Goal: Check status: Check status

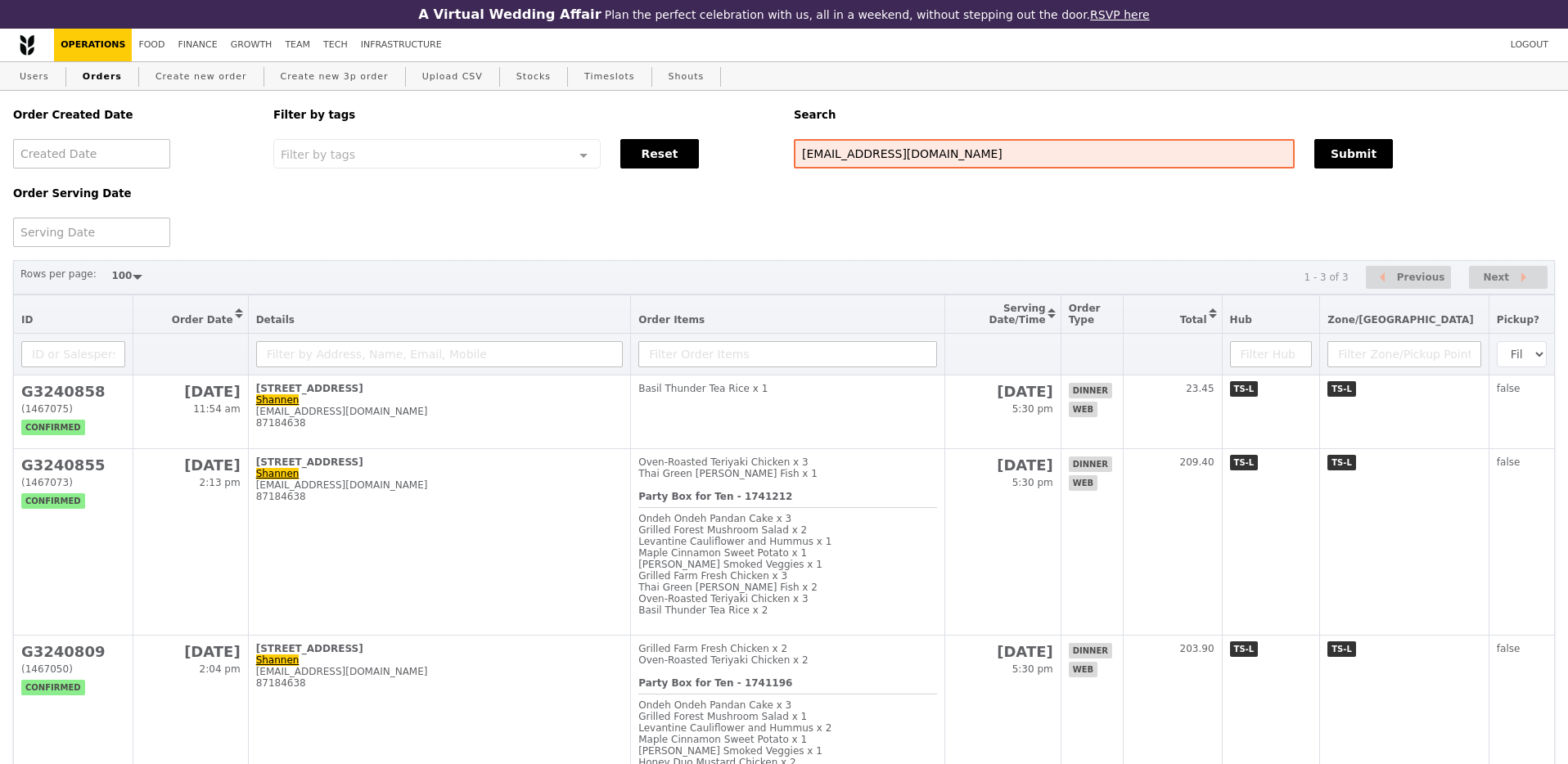
select select "100"
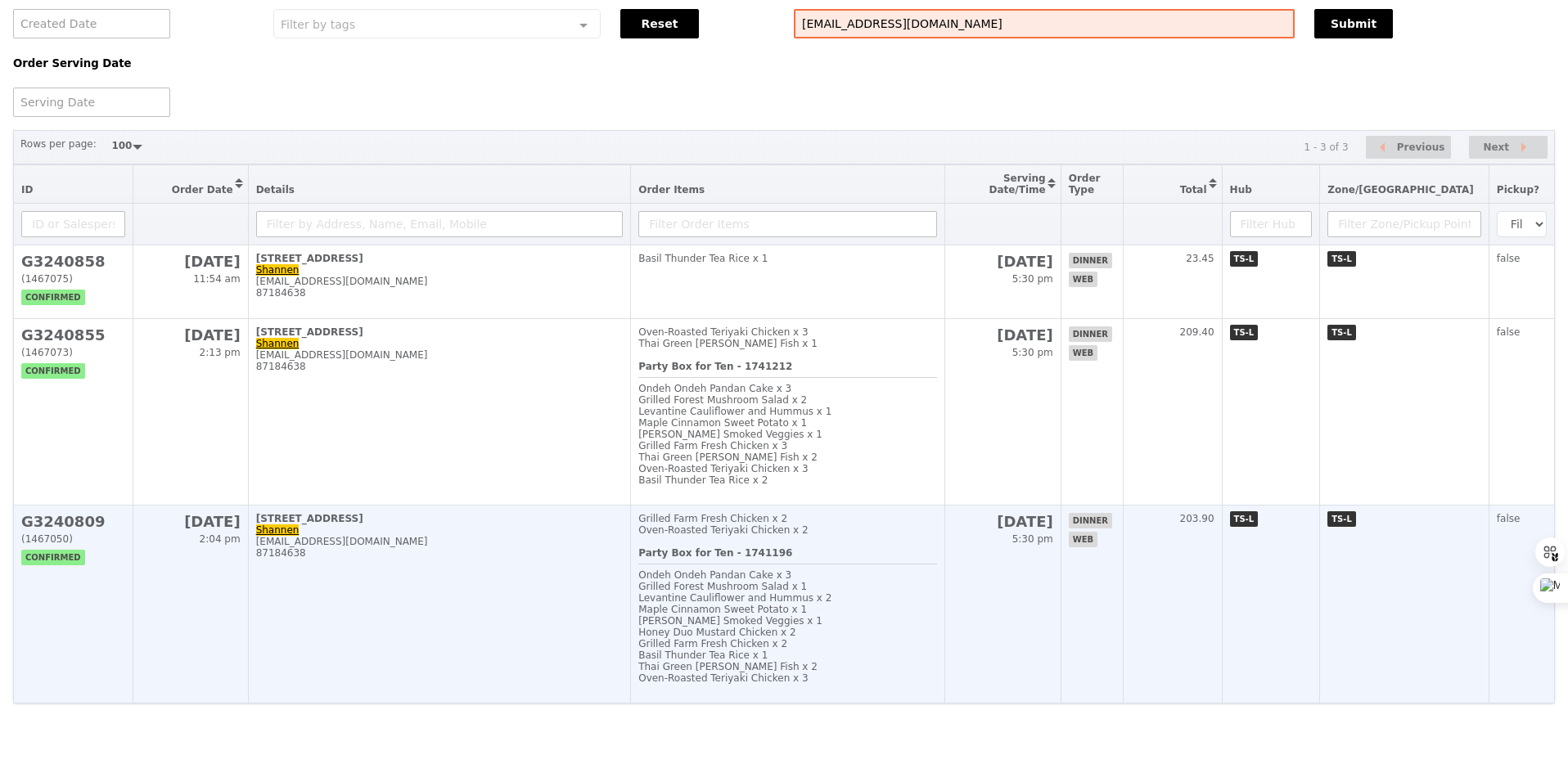
scroll to position [165, 0]
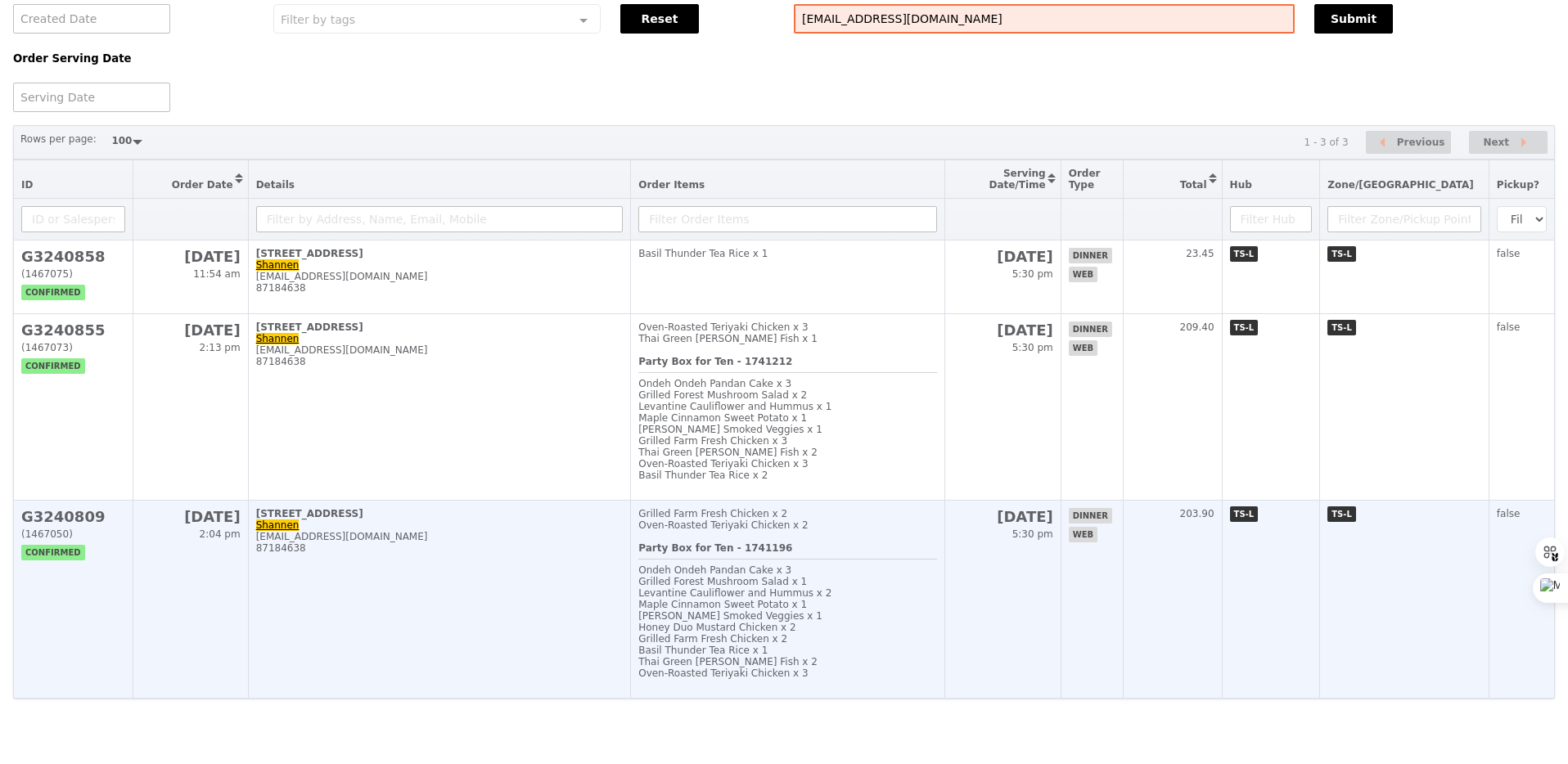
click at [597, 542] on div "87184638" at bounding box center [440, 548] width 368 height 12
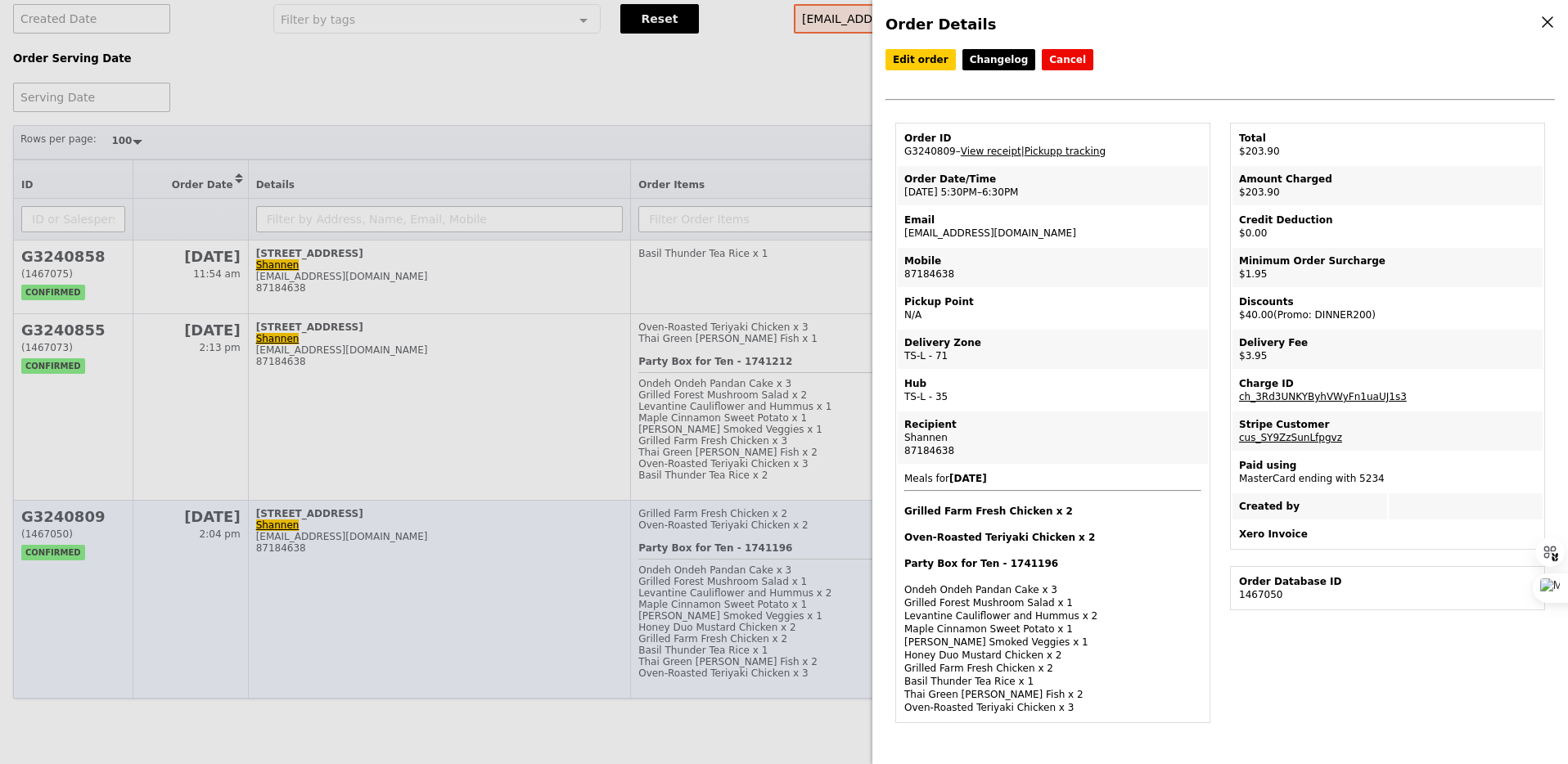
scroll to position [93, 0]
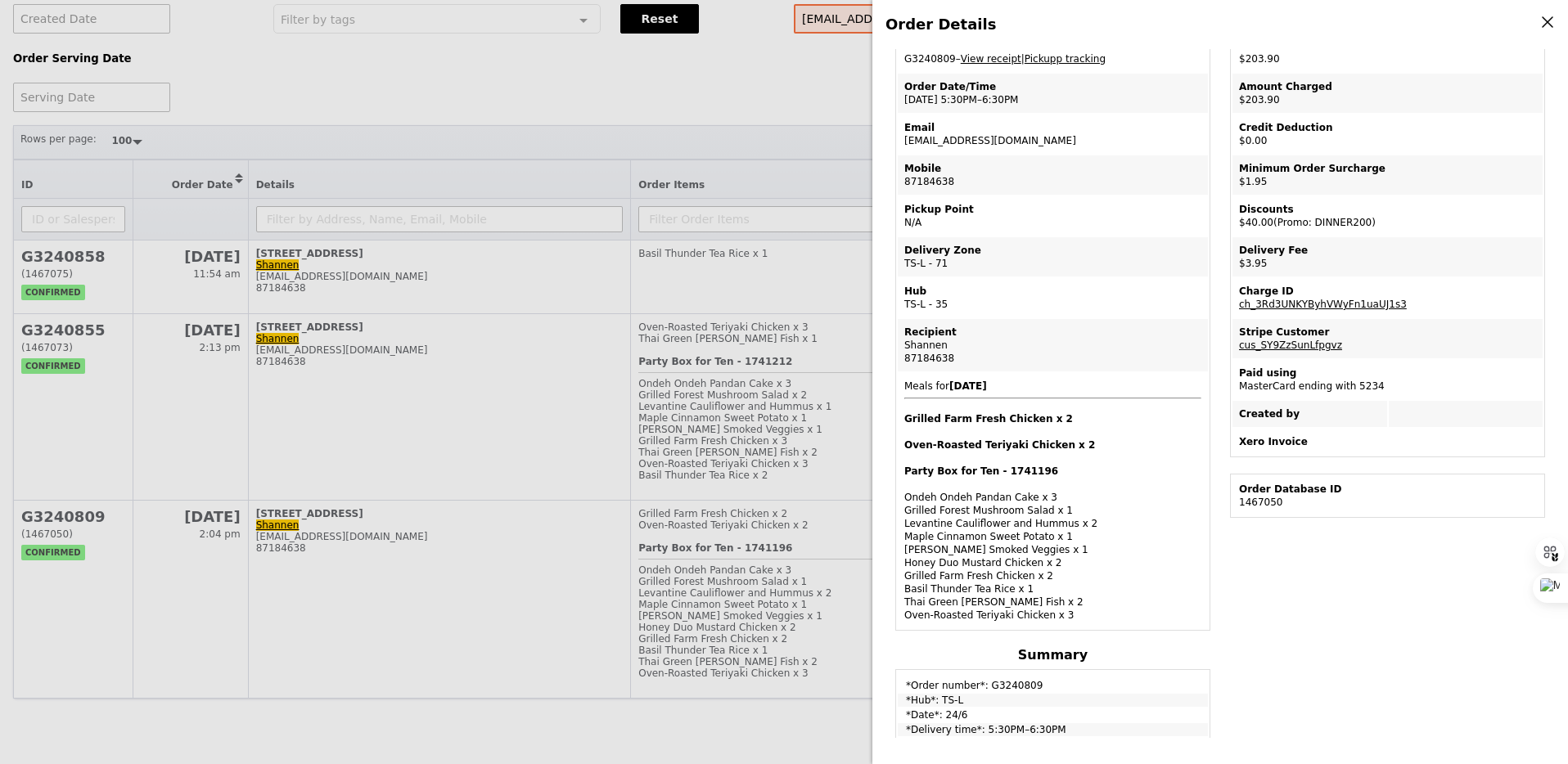
drag, startPoint x: 903, startPoint y: 412, endPoint x: 1072, endPoint y: 615, distance: 264.1
click at [1072, 615] on td "Meals for [DATE] Grilled Farm Fresh Chicken x 2 Oven‑Roasted Teriyaki Chicken x…" at bounding box center [1053, 500] width 310 height 256
copy span "Grilled Farm Fresh Chicken x 2 Oven‑Roasted Teriyaki Chicken x 2 Party Box for …"
click at [953, 101] on td "Order Date/Time [DATE] 5:30PM–6:30PM" at bounding box center [1053, 94] width 310 height 40
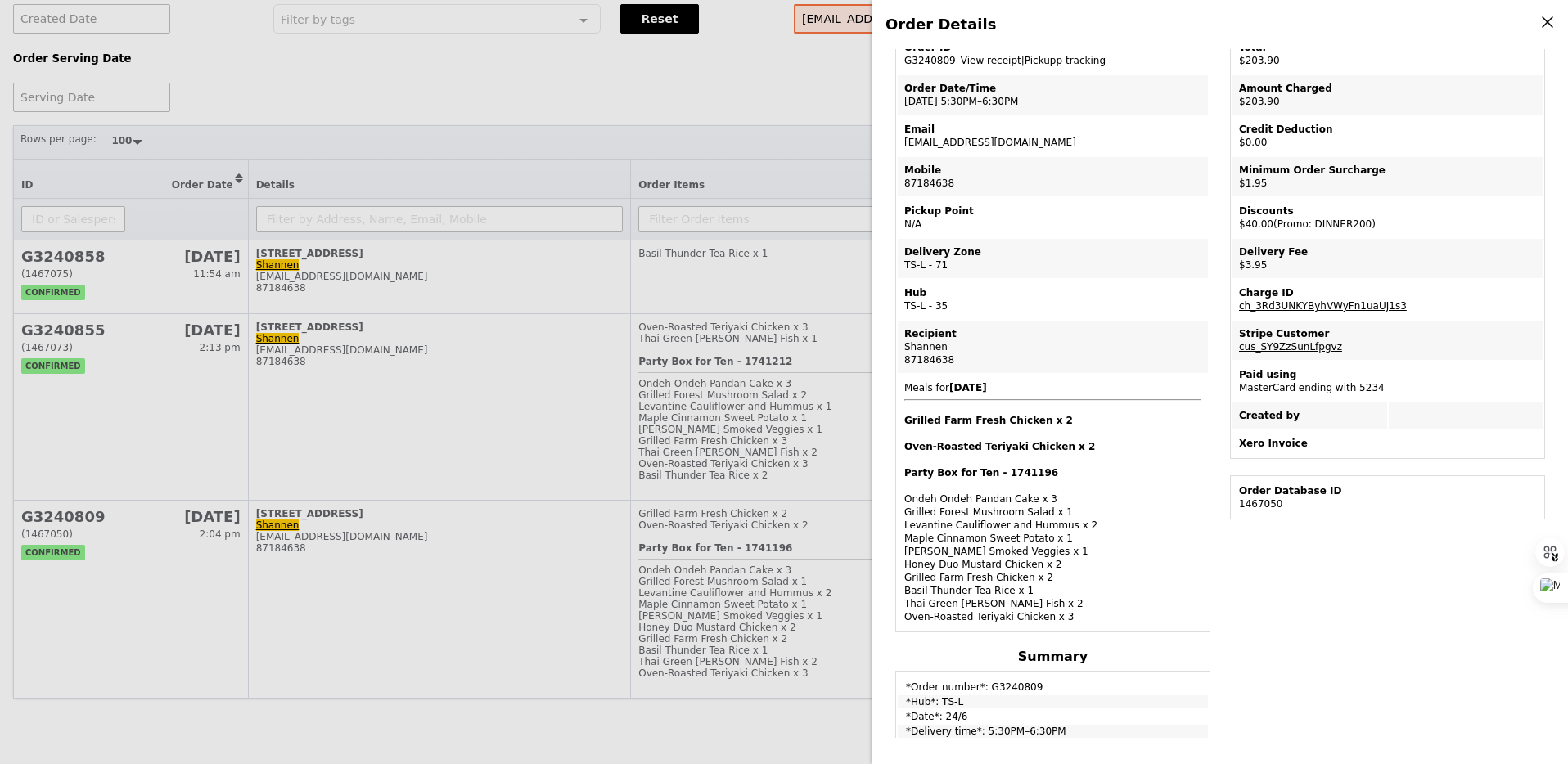
click at [953, 101] on td "Order Date/Time [DATE] 5:30PM–6:30PM" at bounding box center [1053, 94] width 310 height 40
copy td "[DATE] 5:30PM–6:30PM"
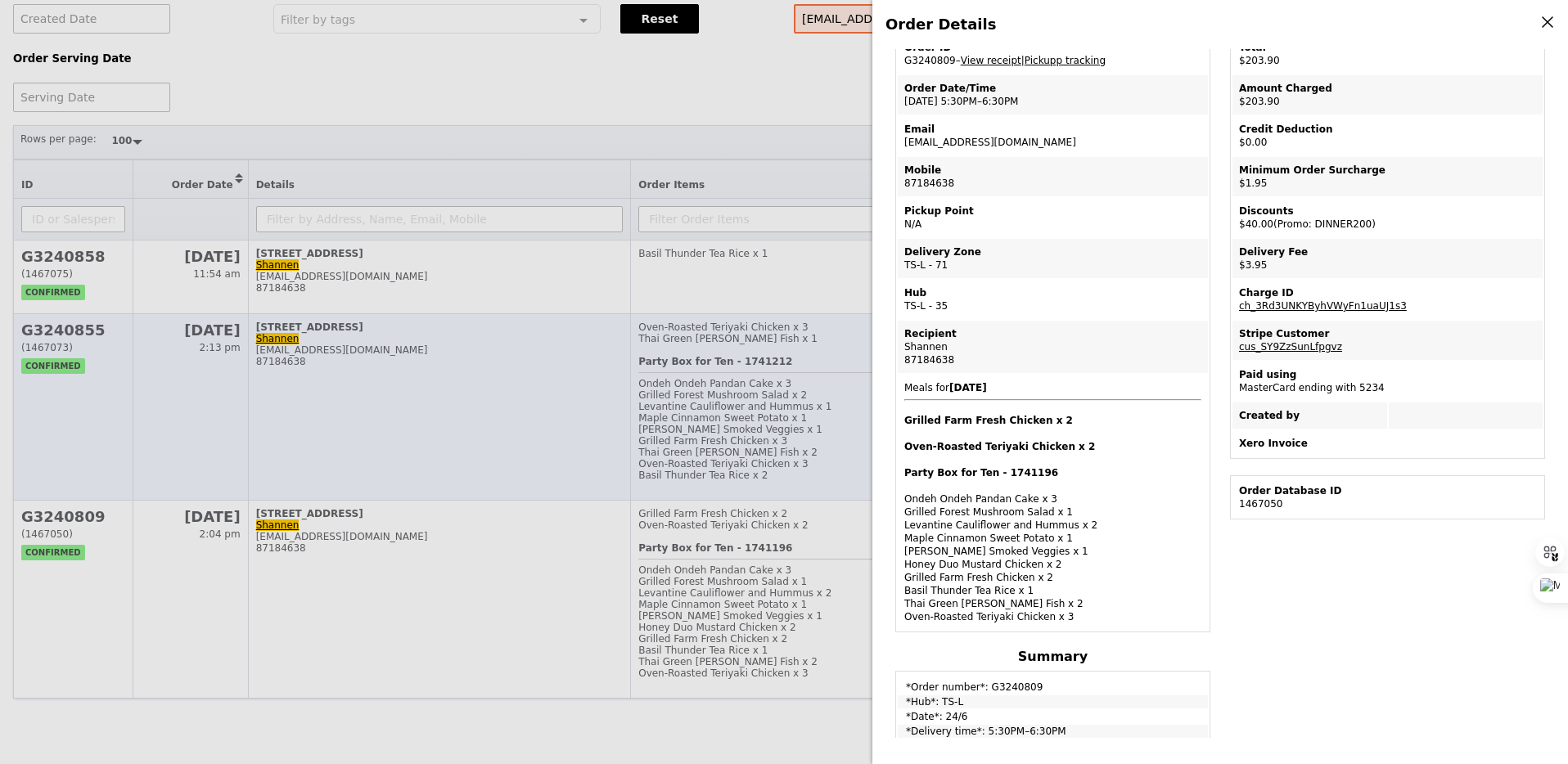
drag, startPoint x: 430, startPoint y: 530, endPoint x: 468, endPoint y: 471, distance: 70.2
click at [430, 530] on div "Order Details Edit order Changelog Cancel Order ID G3240809 – View receipt | Pi…" at bounding box center [784, 382] width 1568 height 764
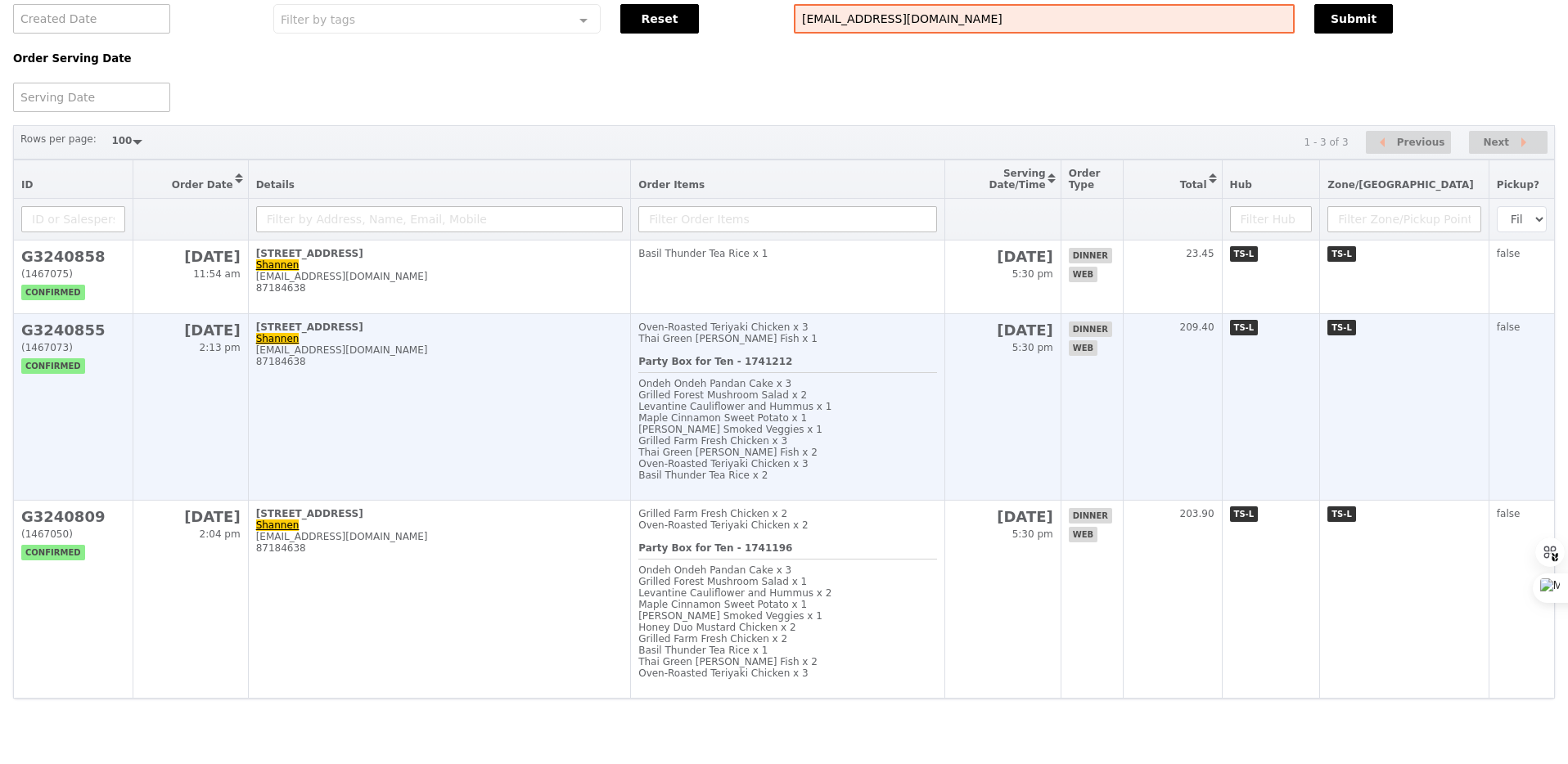
click at [545, 394] on td "[STREET_ADDRESS][PERSON_NAME] [PERSON_NAME][EMAIL_ADDRESS][DOMAIN_NAME] 87184638" at bounding box center [439, 407] width 383 height 186
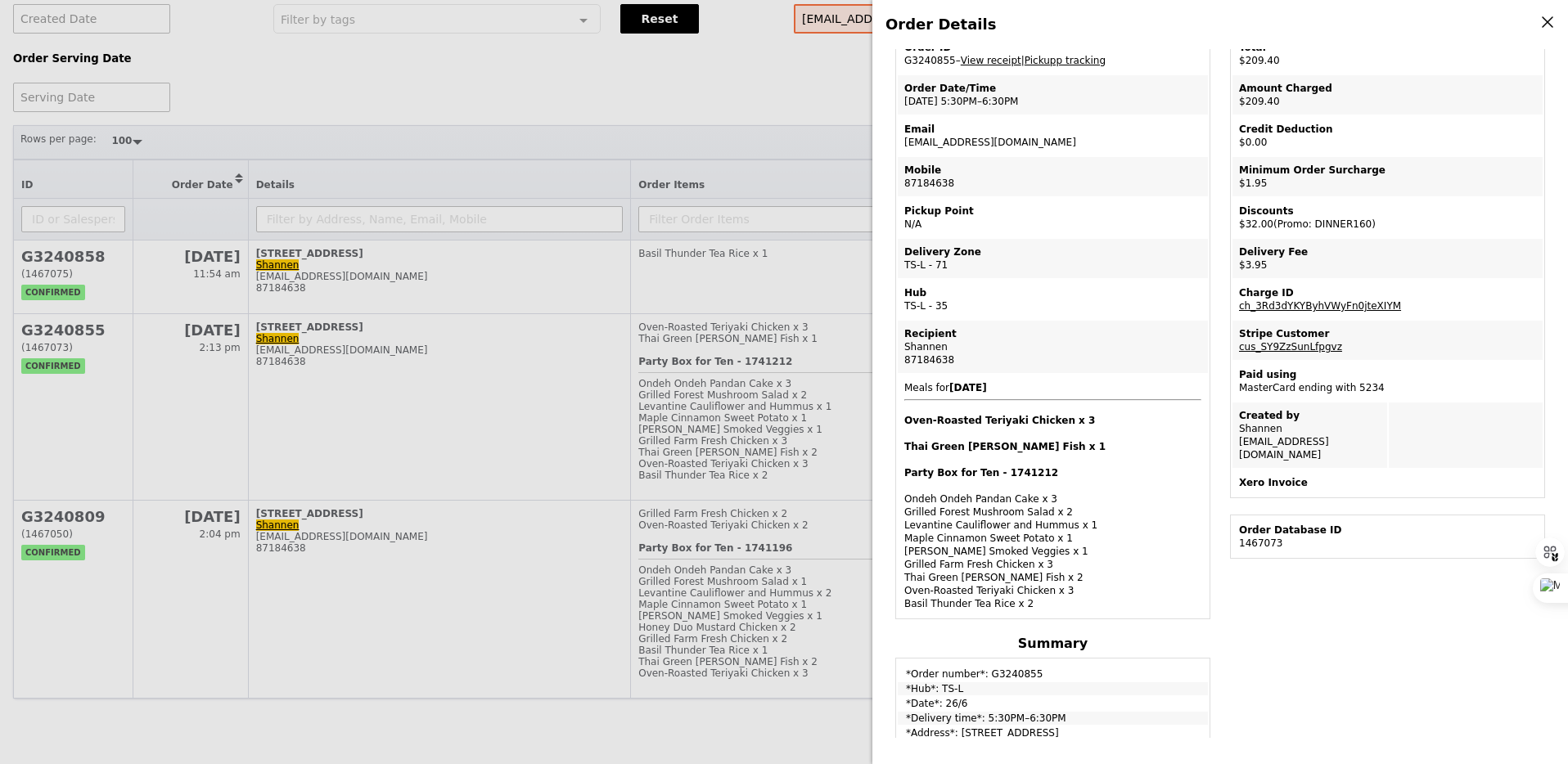
click at [964, 105] on td "Order Date/Time [DATE] 5:30PM–6:30PM" at bounding box center [1053, 94] width 310 height 40
copy td "[DATE] 5:30PM–6:30PM"
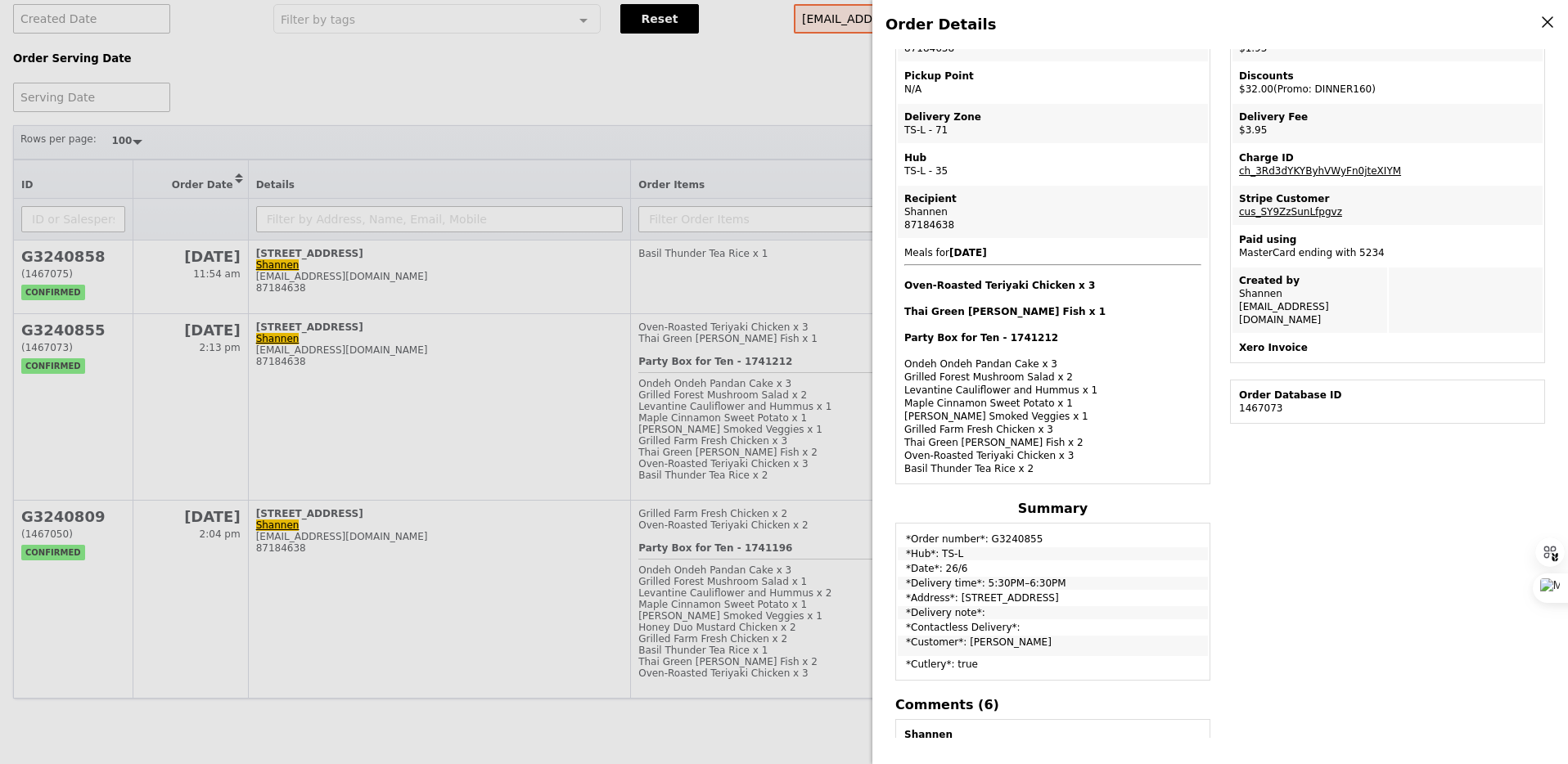
scroll to position [249, 0]
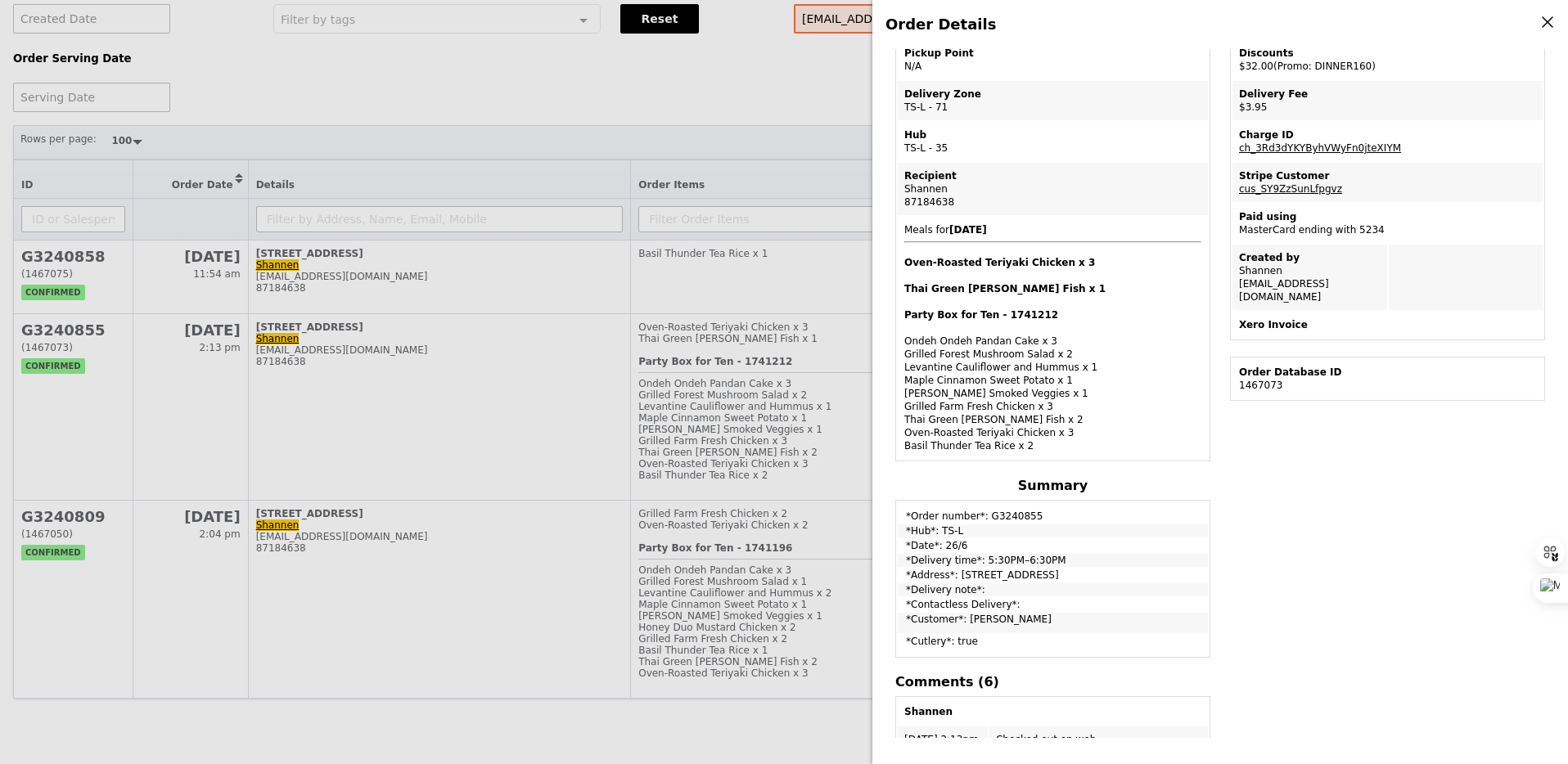
click at [944, 282] on h4 "Thai Green [PERSON_NAME] Fish x 1" at bounding box center [1053, 289] width 297 height 13
drag, startPoint x: 904, startPoint y: 260, endPoint x: 1085, endPoint y: 444, distance: 258.1
click at [1086, 445] on span "Meals for [DATE] Oven‑Roasted Teriyaki Chicken x 3 Thai Green [PERSON_NAME] Fis…" at bounding box center [1053, 338] width 297 height 229
copy span "Oven‑Roasted Teriyaki Chicken x 3 Thai Green [PERSON_NAME] Fish x 1 Party Box f…"
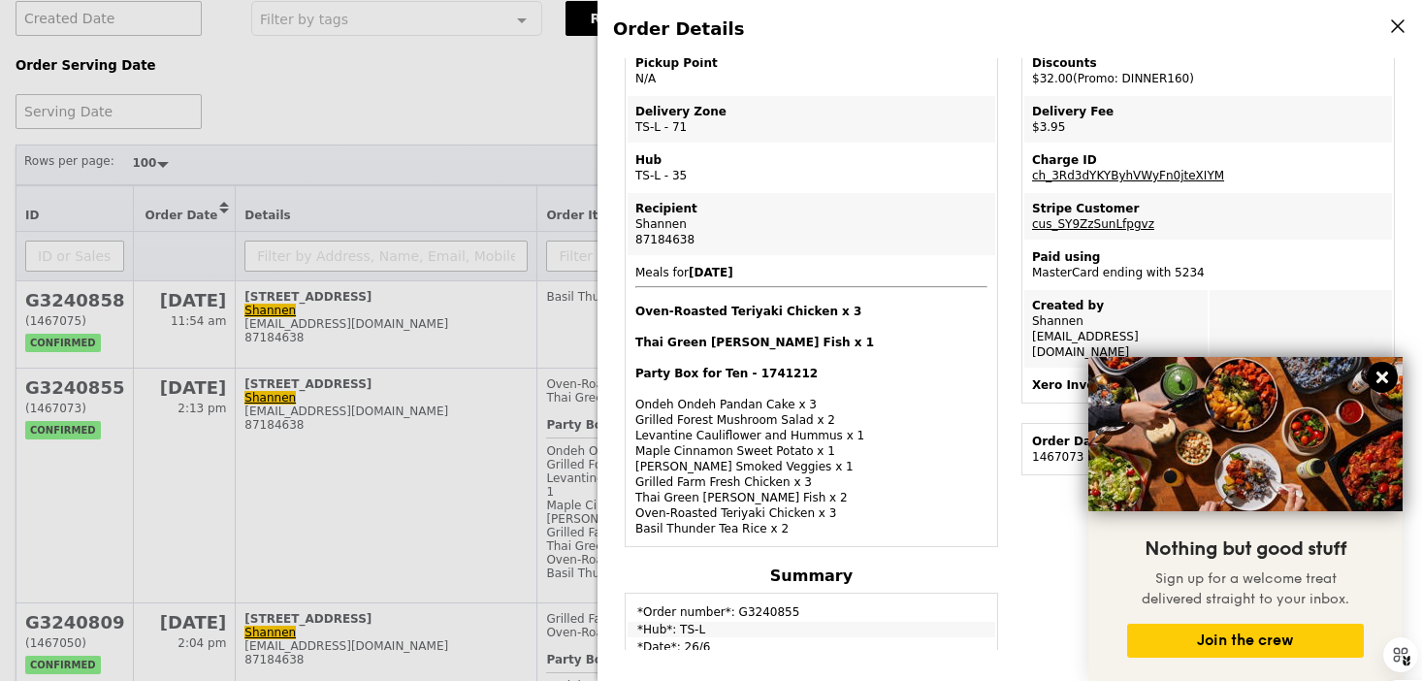
click at [1386, 383] on icon at bounding box center [1382, 377] width 17 height 17
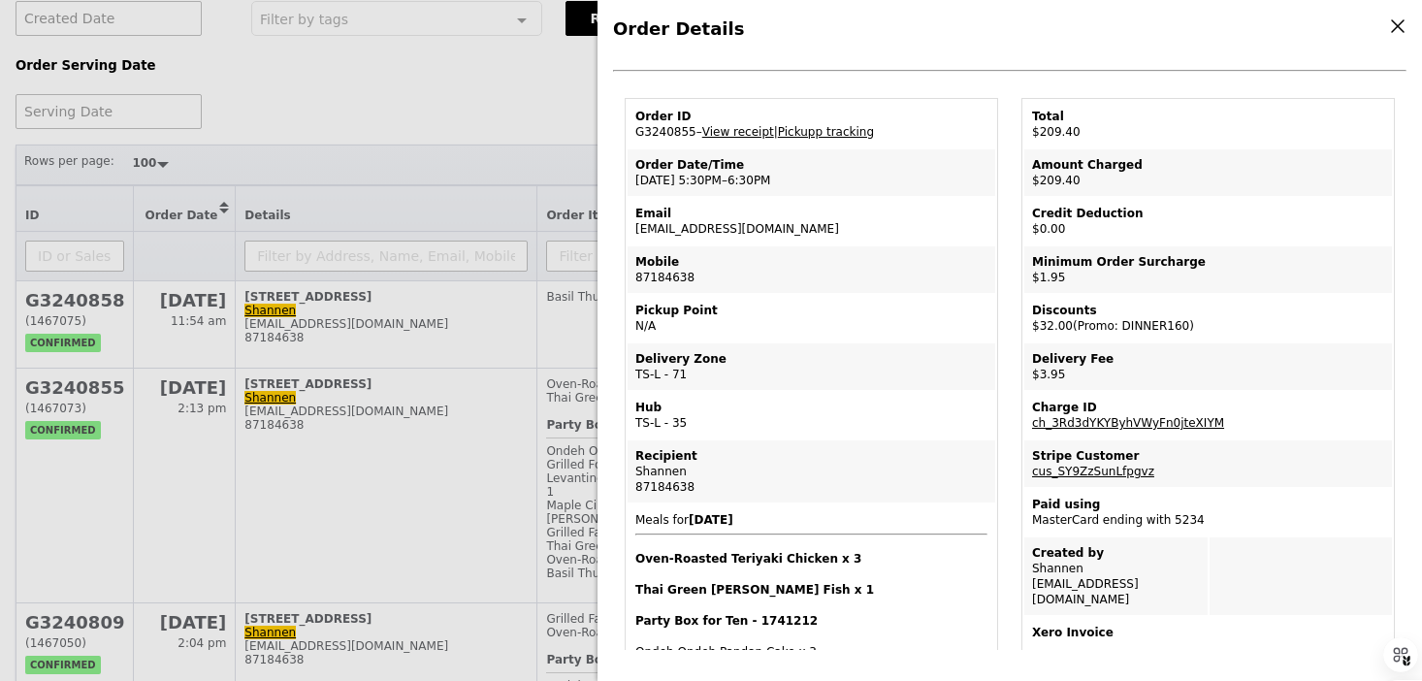
scroll to position [0, 0]
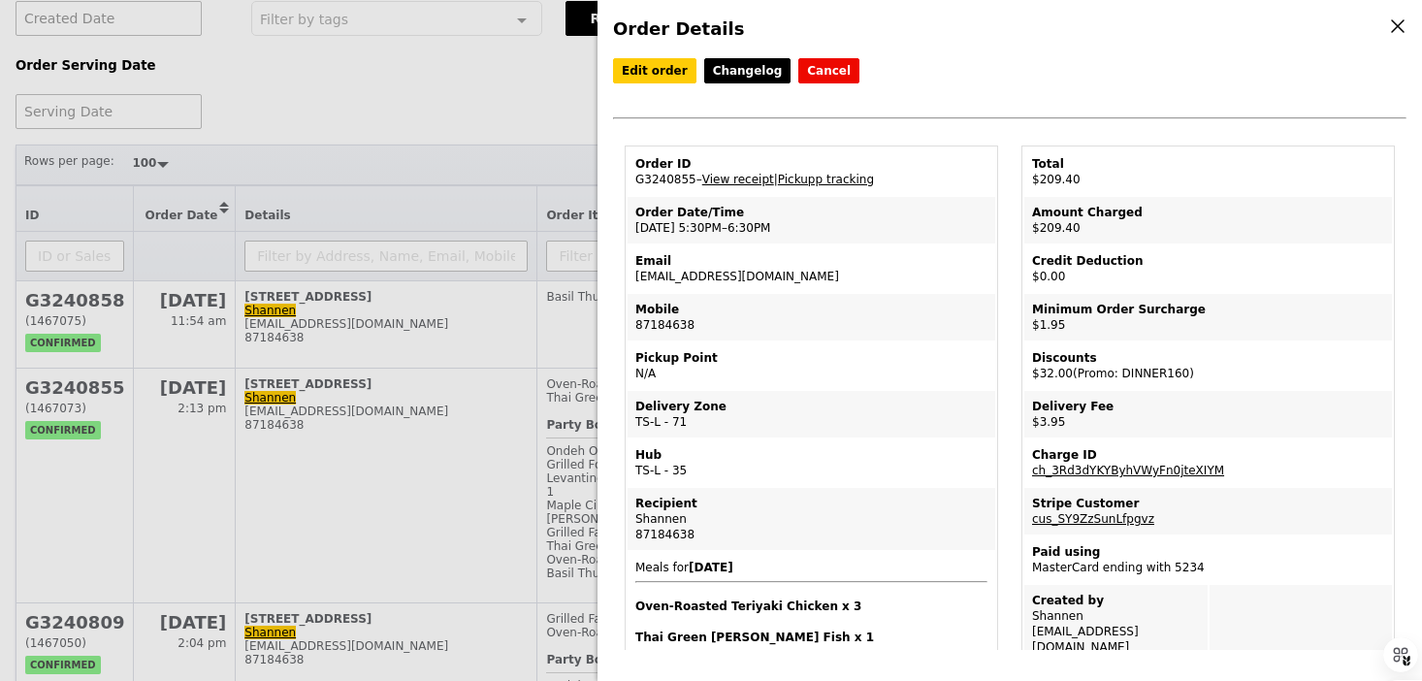
click at [745, 181] on link "View receipt" at bounding box center [739, 180] width 72 height 14
click at [172, 374] on div "Order Details Edit order Changelog Cancel Order ID G3240855 – View receipt | Pi…" at bounding box center [711, 340] width 1422 height 681
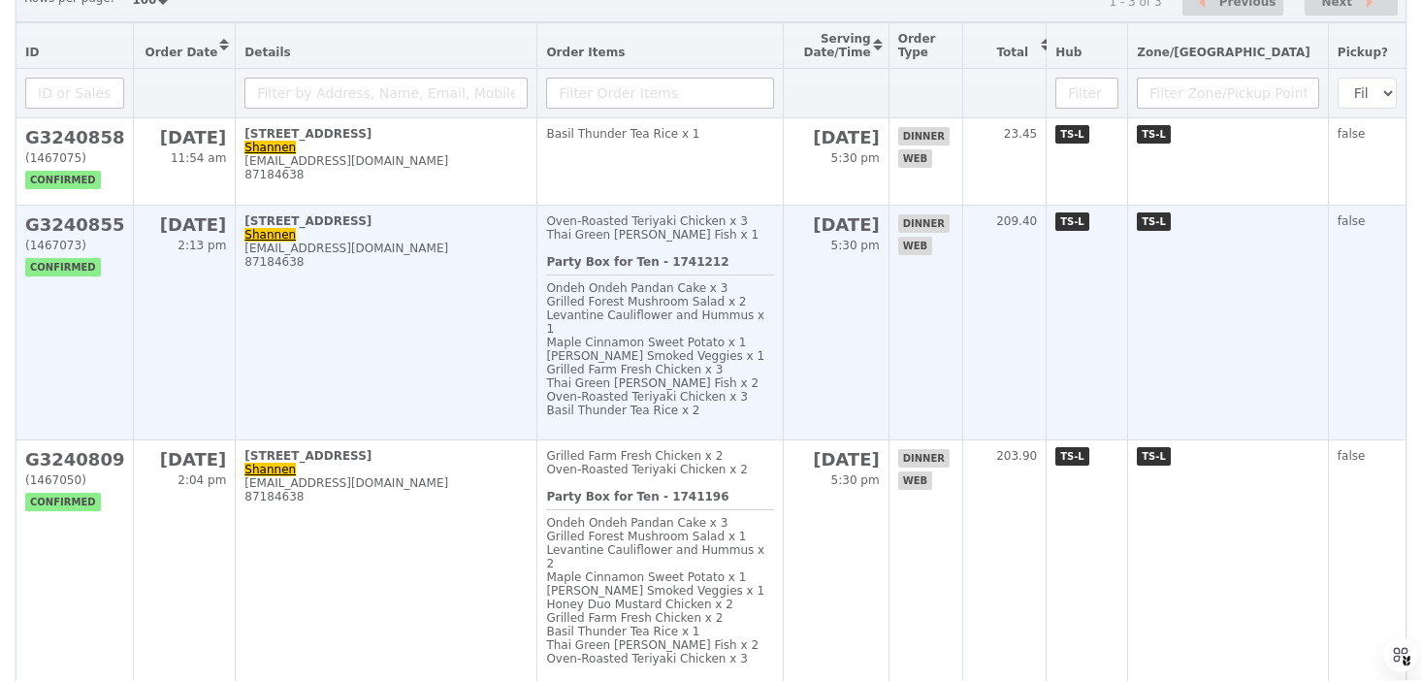
scroll to position [328, 0]
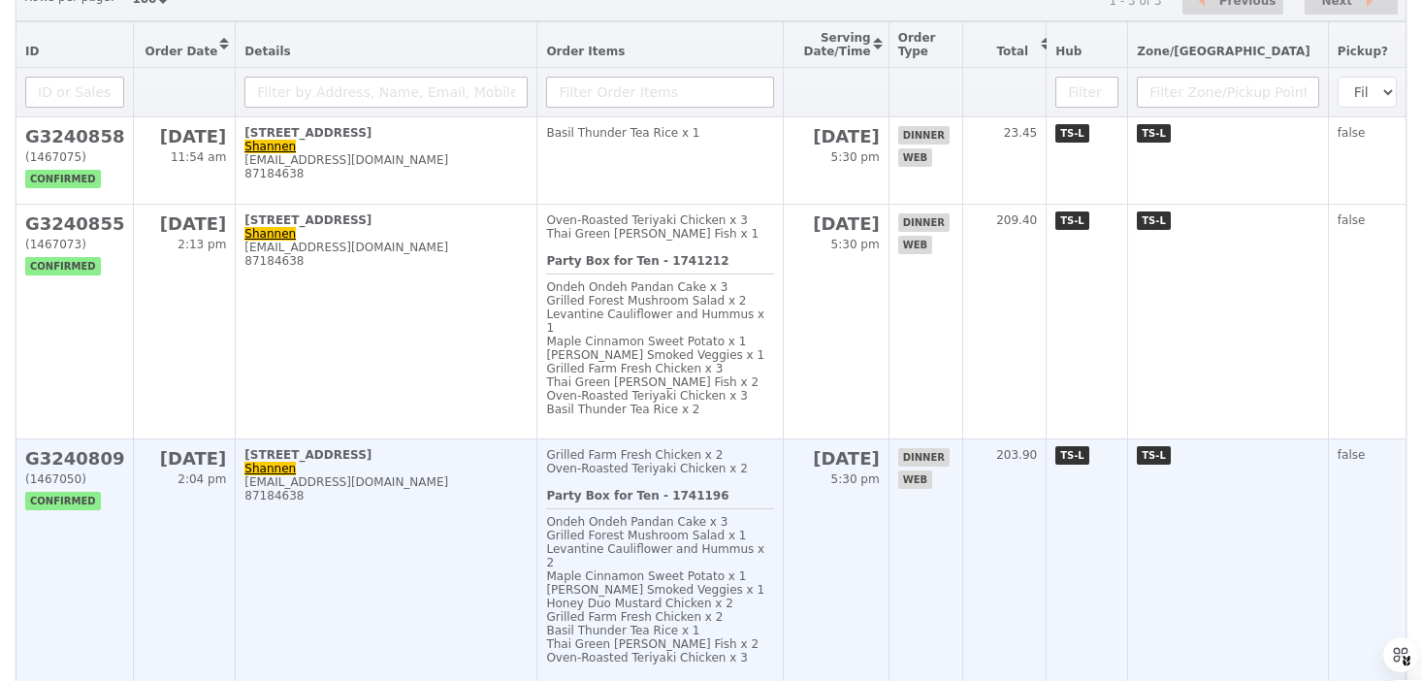
click at [451, 519] on td "[STREET_ADDRESS][PERSON_NAME] [PERSON_NAME][EMAIL_ADDRESS][DOMAIN_NAME] 87184638" at bounding box center [387, 564] width 302 height 248
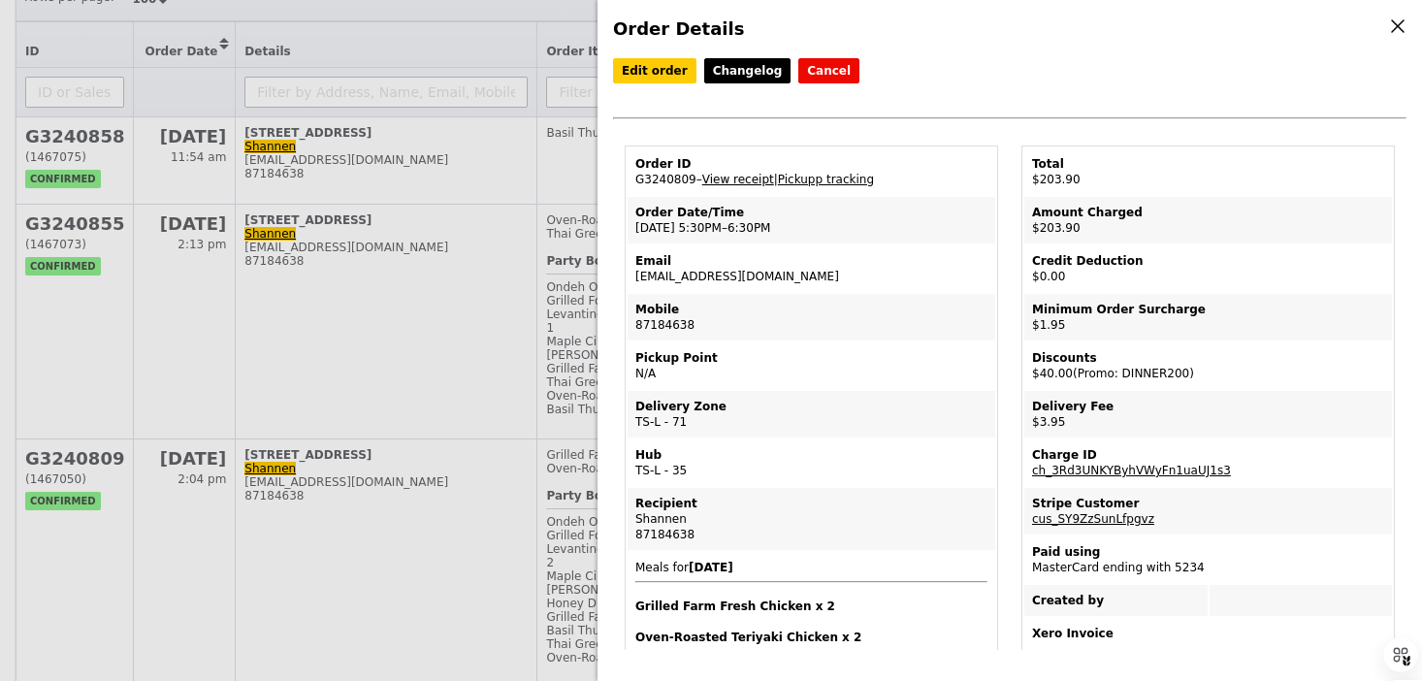
click at [745, 173] on link "View receipt" at bounding box center [739, 180] width 72 height 14
click at [1073, 475] on link "ch_3Rd3UNKYByhVWyFn1uaUJ1s3" at bounding box center [1131, 471] width 199 height 14
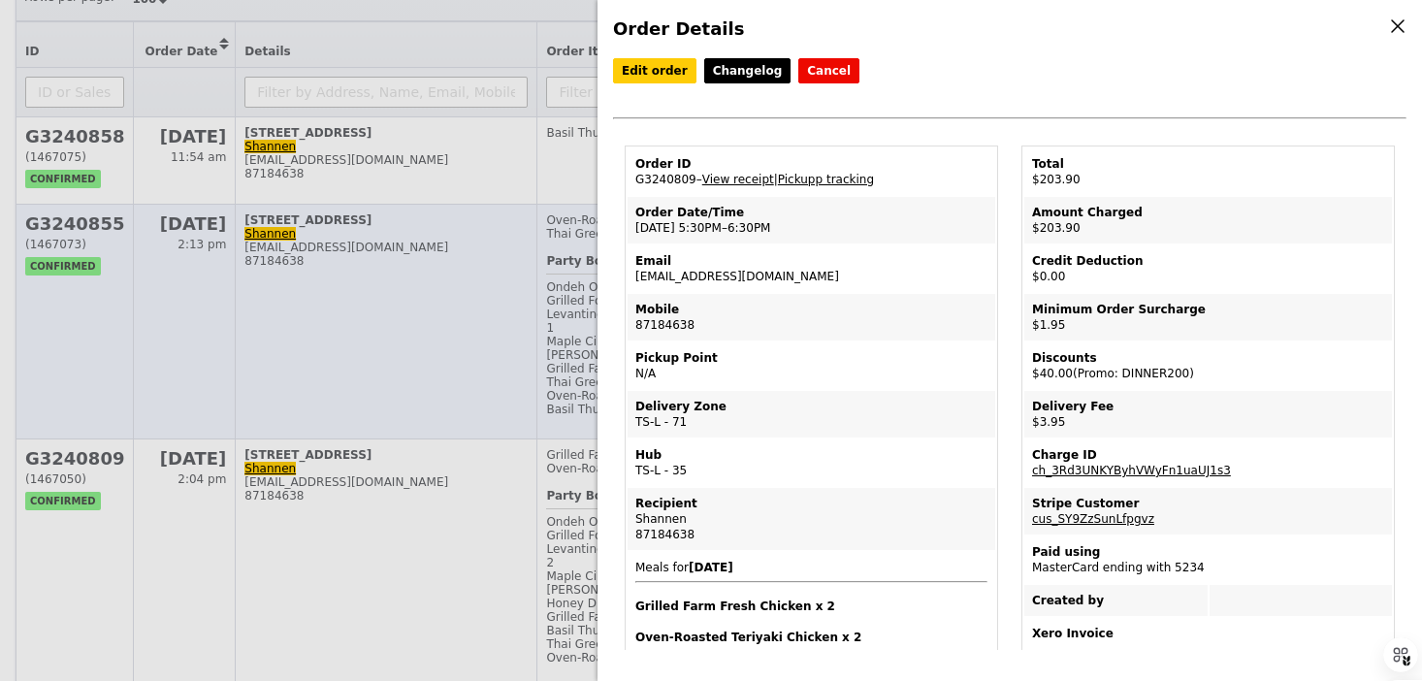
click at [505, 366] on div "Order Details Edit order Changelog Cancel Order ID G3240809 – View receipt | Pi…" at bounding box center [711, 340] width 1422 height 681
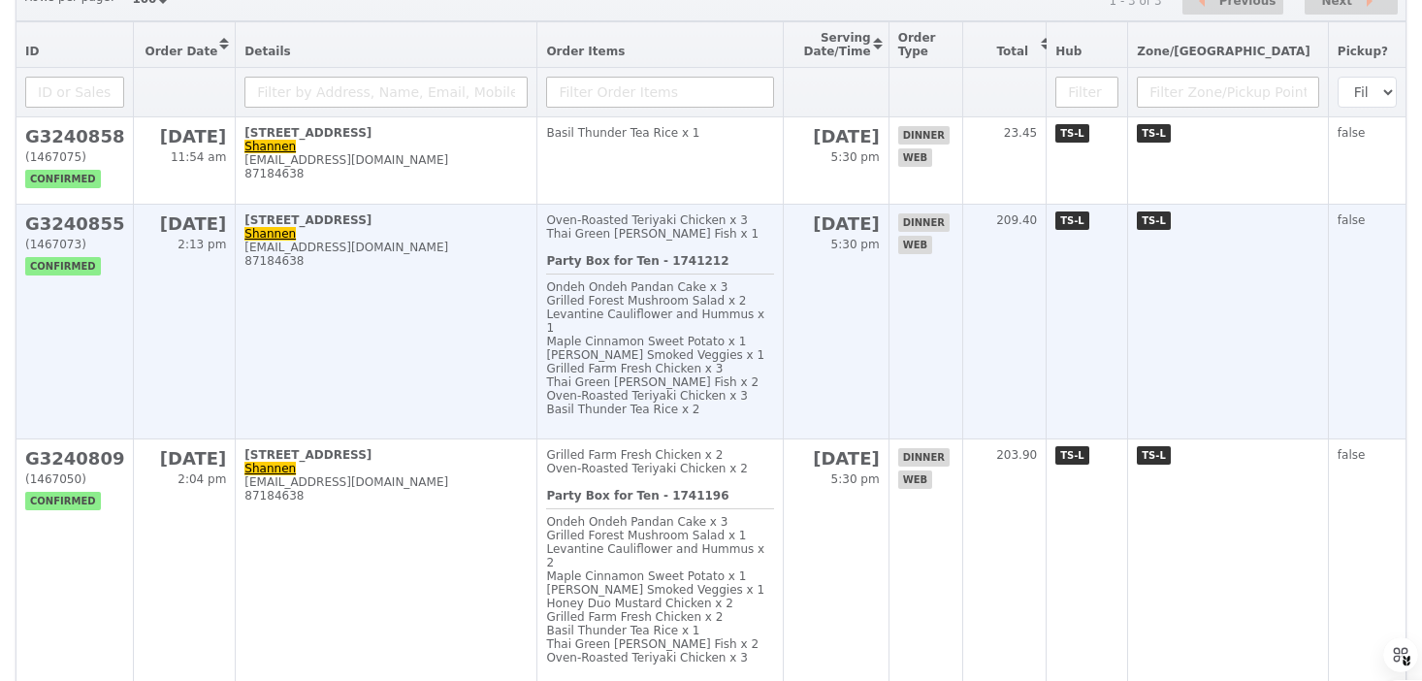
click at [472, 345] on td "[STREET_ADDRESS][PERSON_NAME] [PERSON_NAME][EMAIL_ADDRESS][DOMAIN_NAME] 87184638" at bounding box center [387, 322] width 302 height 235
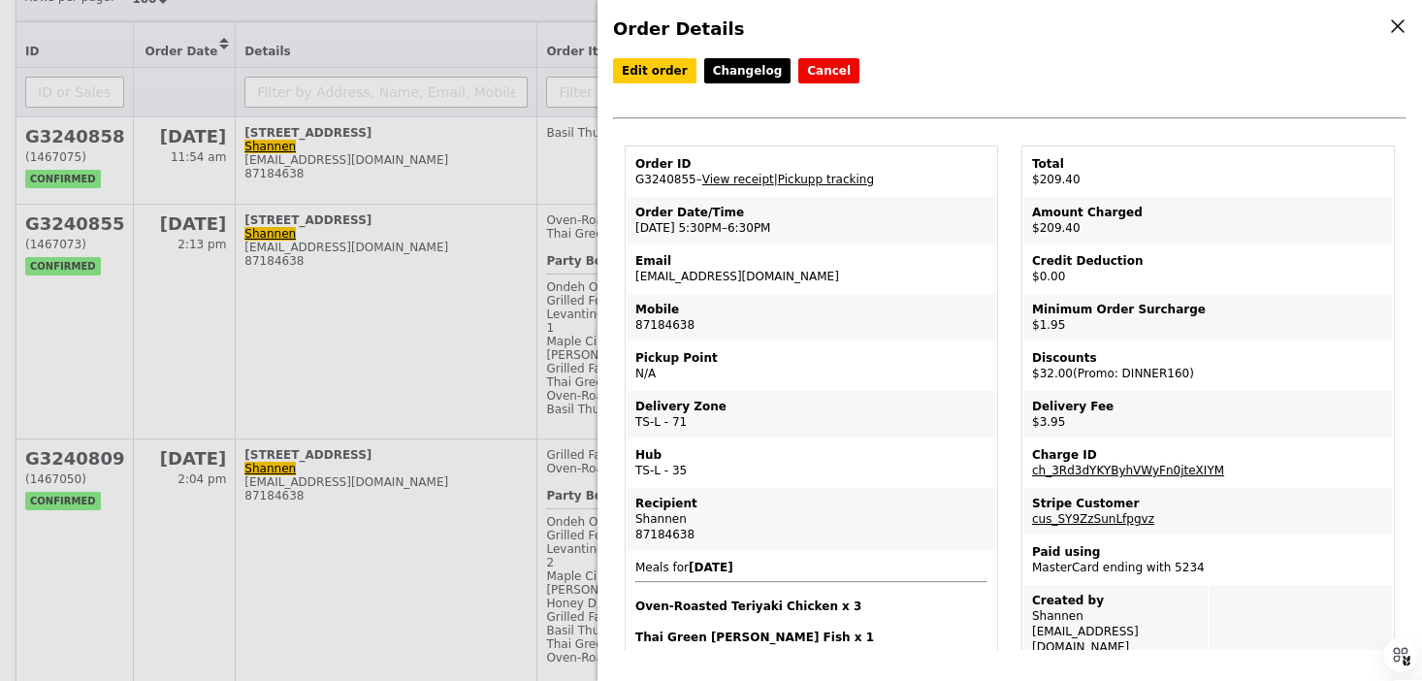
click at [1123, 471] on link "ch_3Rd3dYKYByhVWyFn0jteXIYM" at bounding box center [1128, 471] width 192 height 14
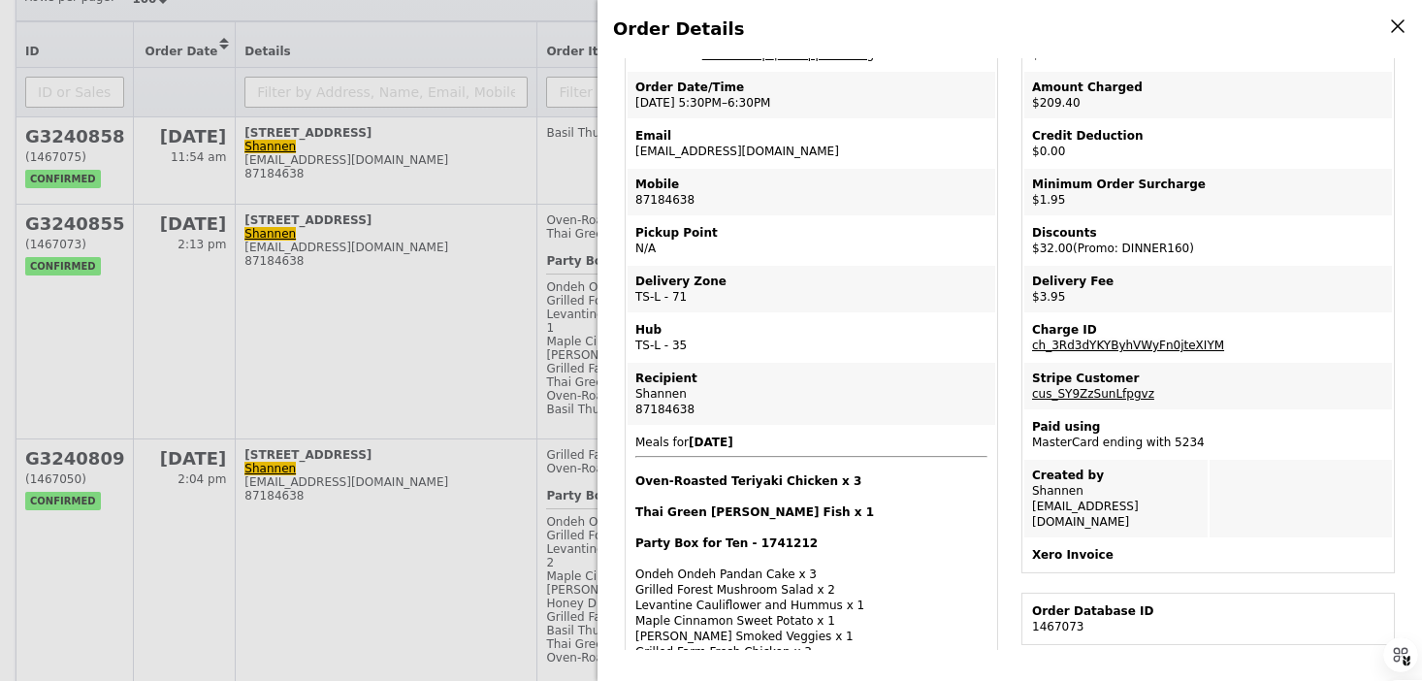
scroll to position [56, 0]
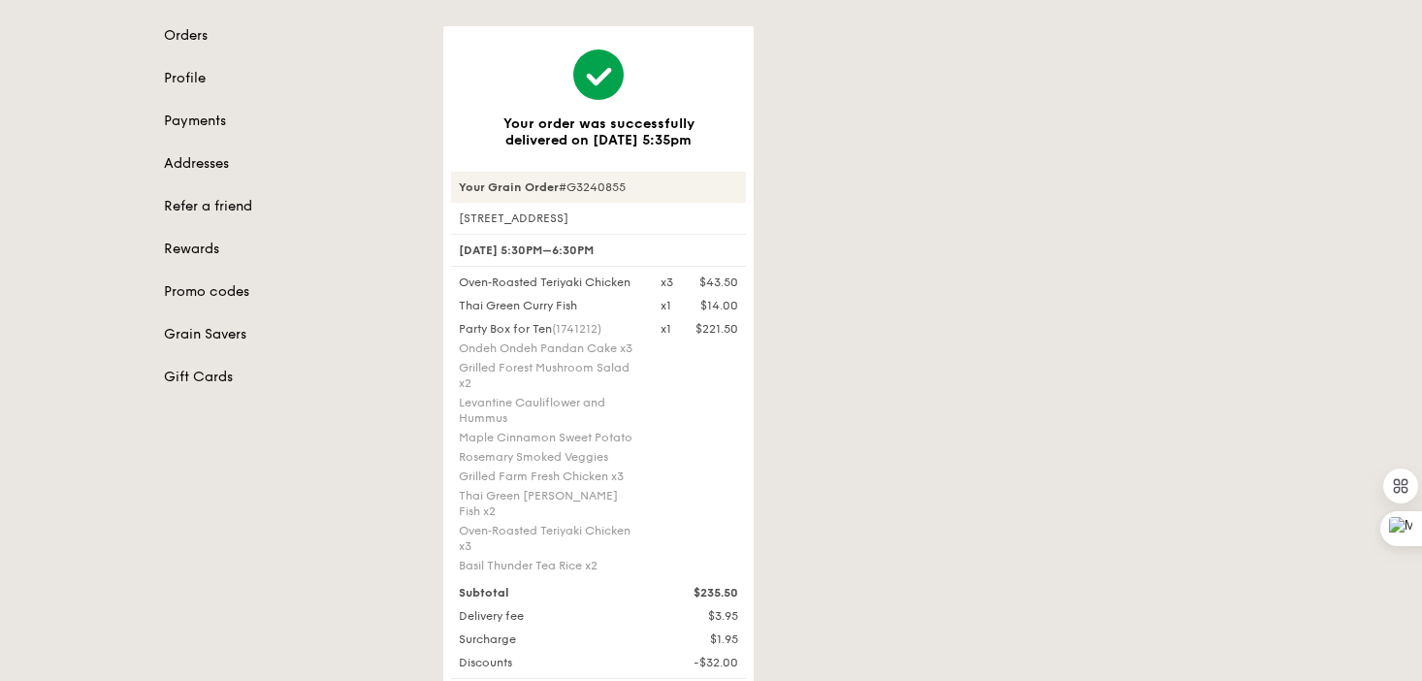
scroll to position [230, 0]
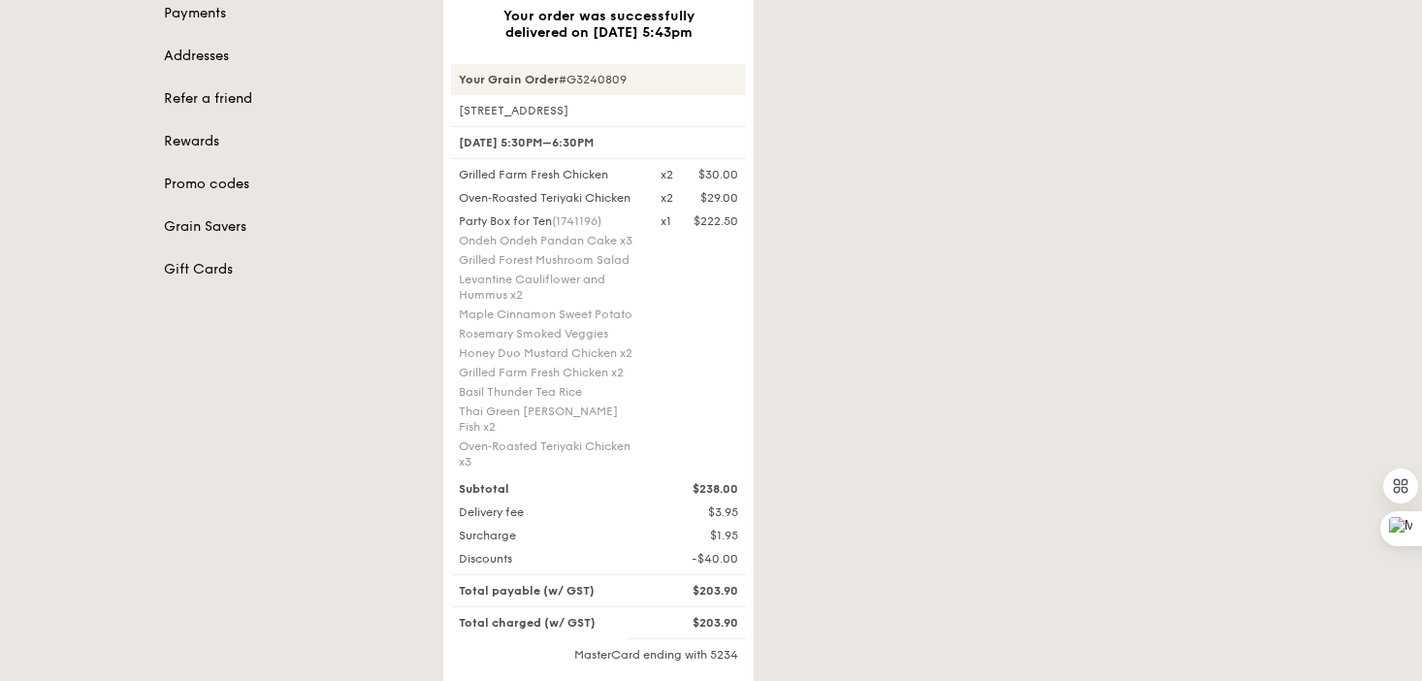
scroll to position [328, 0]
